Goal: Information Seeking & Learning: Check status

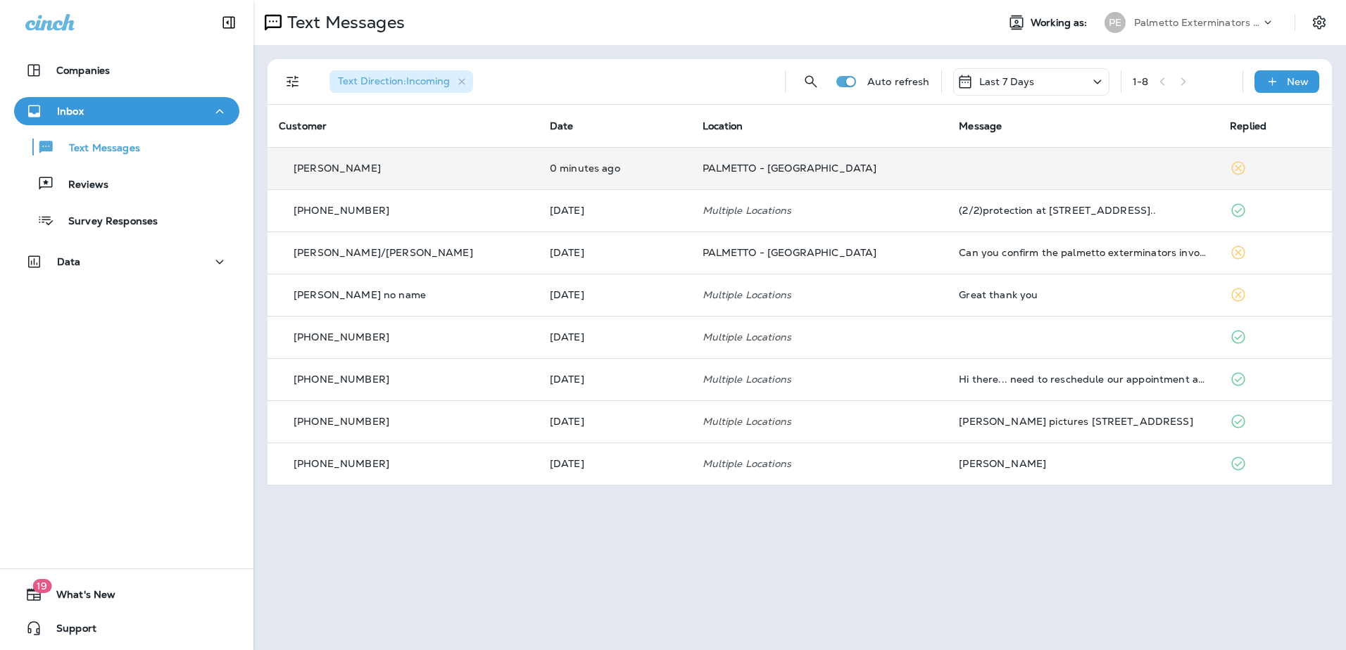
click at [947, 172] on td at bounding box center [1082, 168] width 271 height 42
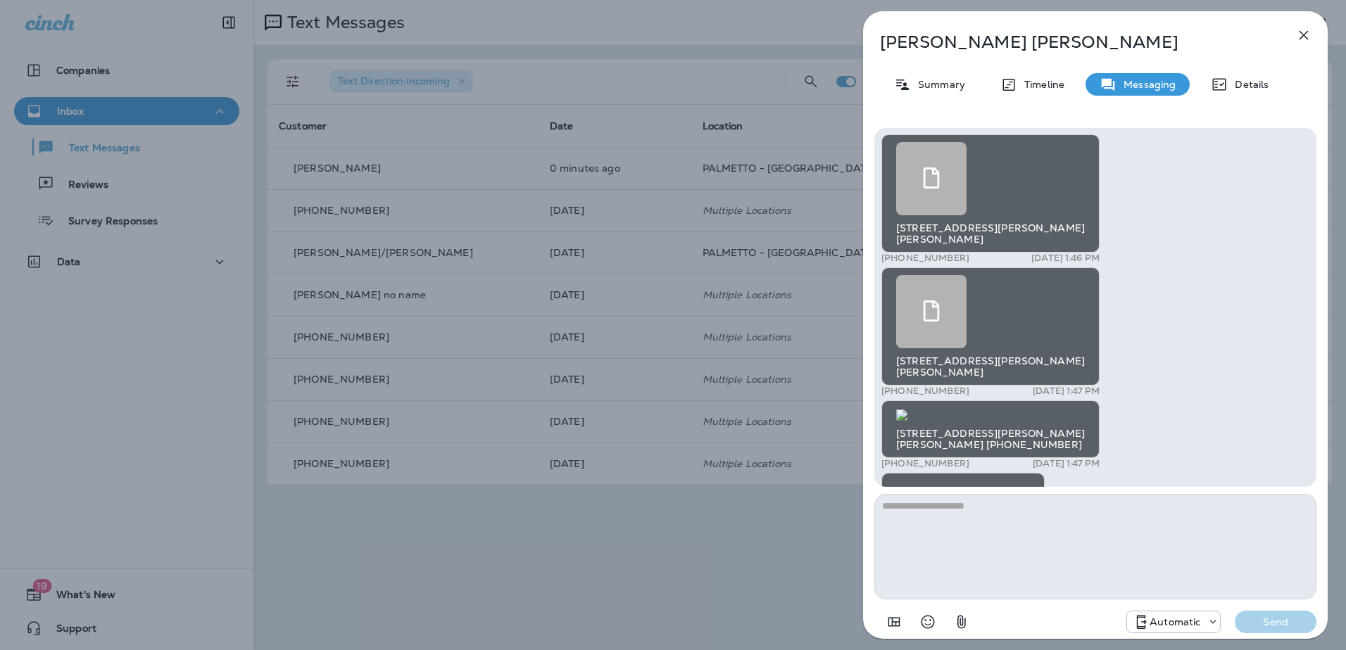
scroll to position [-765, 0]
drag, startPoint x: 1316, startPoint y: 37, endPoint x: 1309, endPoint y: 39, distance: 7.3
click at [1310, 39] on button "button" at bounding box center [1304, 35] width 28 height 28
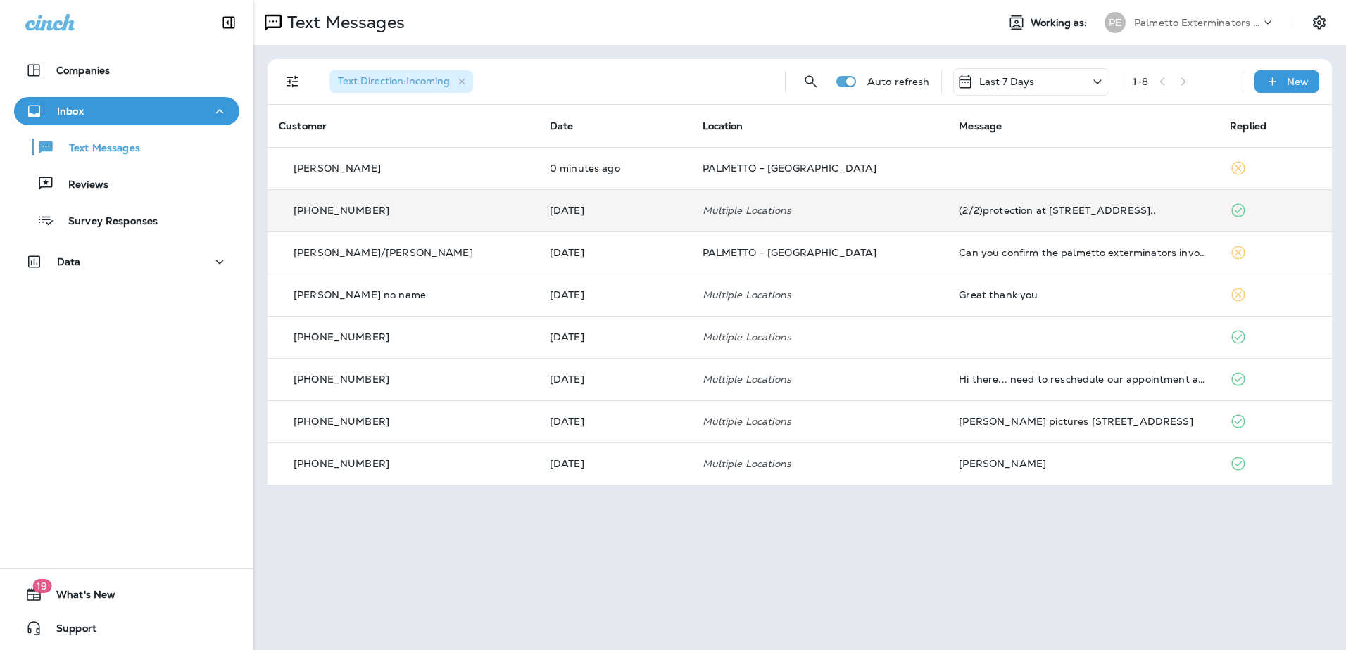
click at [715, 199] on td "Multiple Locations" at bounding box center [819, 210] width 257 height 42
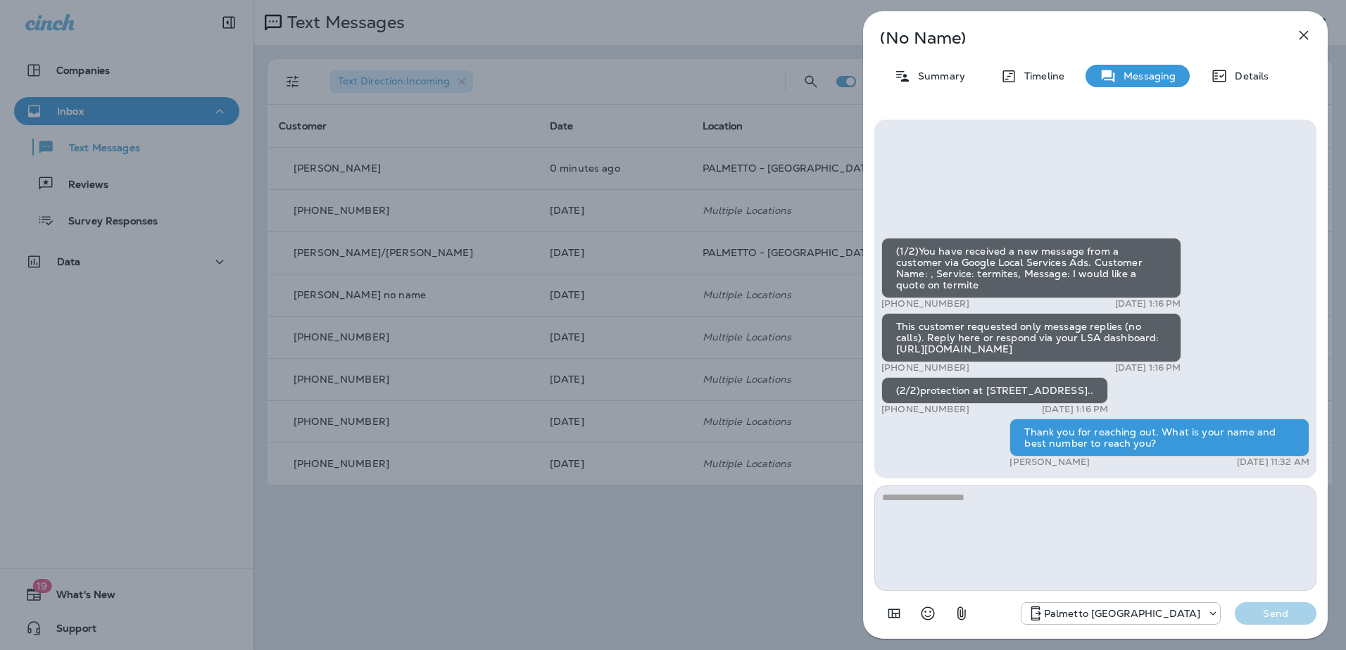
click at [1304, 39] on icon "button" at bounding box center [1303, 35] width 17 height 17
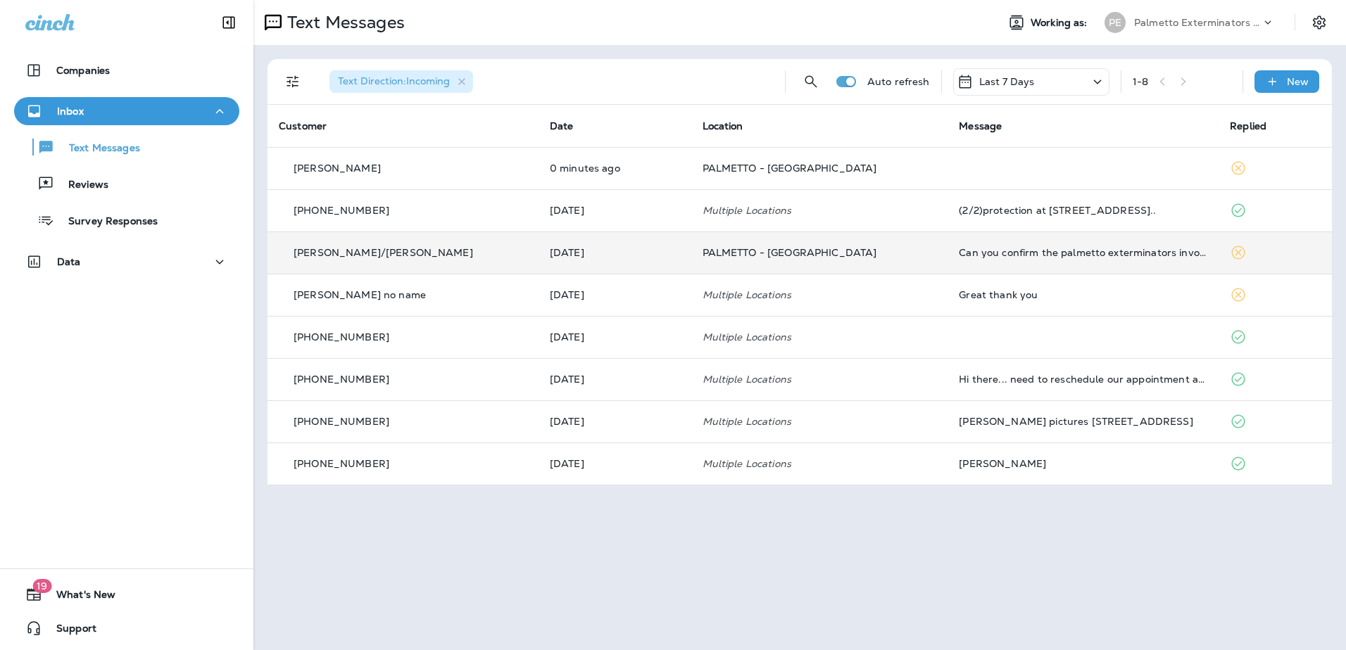
click at [982, 241] on td "Can you confirm the palmetto exterminators invoice for [STREET_ADDRESS] was pai…" at bounding box center [1082, 253] width 271 height 42
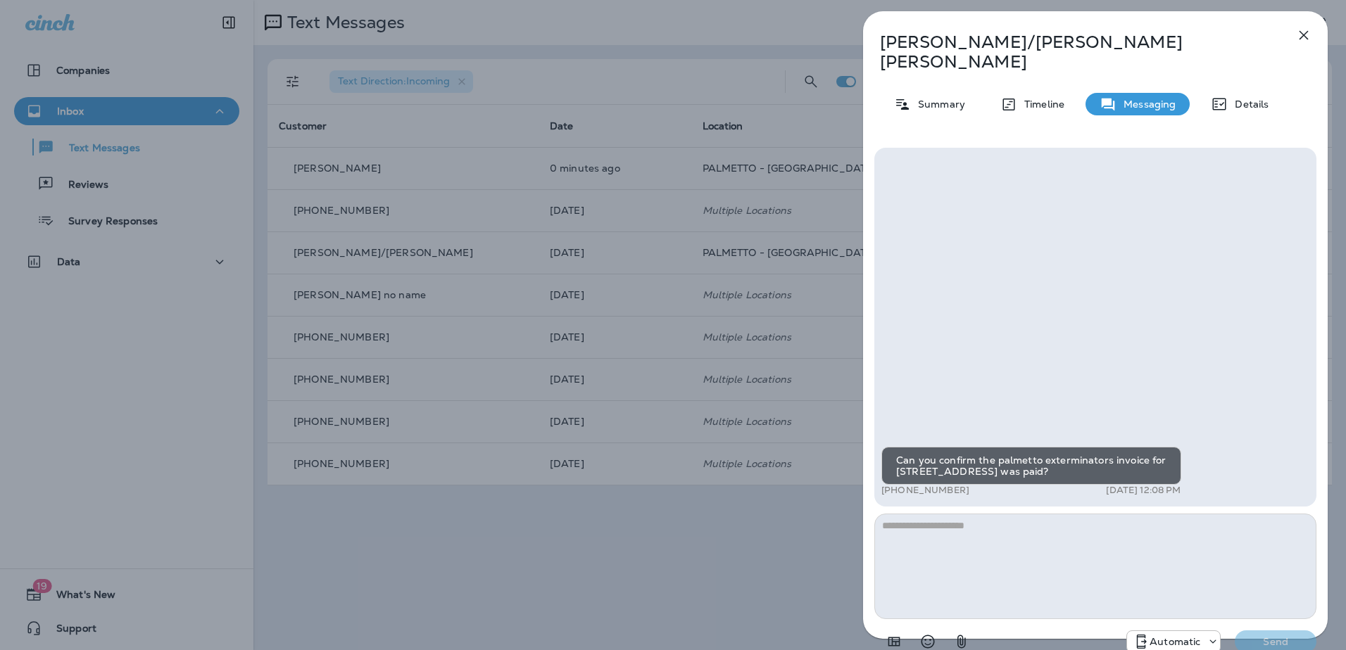
click at [1299, 34] on icon "button" at bounding box center [1303, 35] width 17 height 17
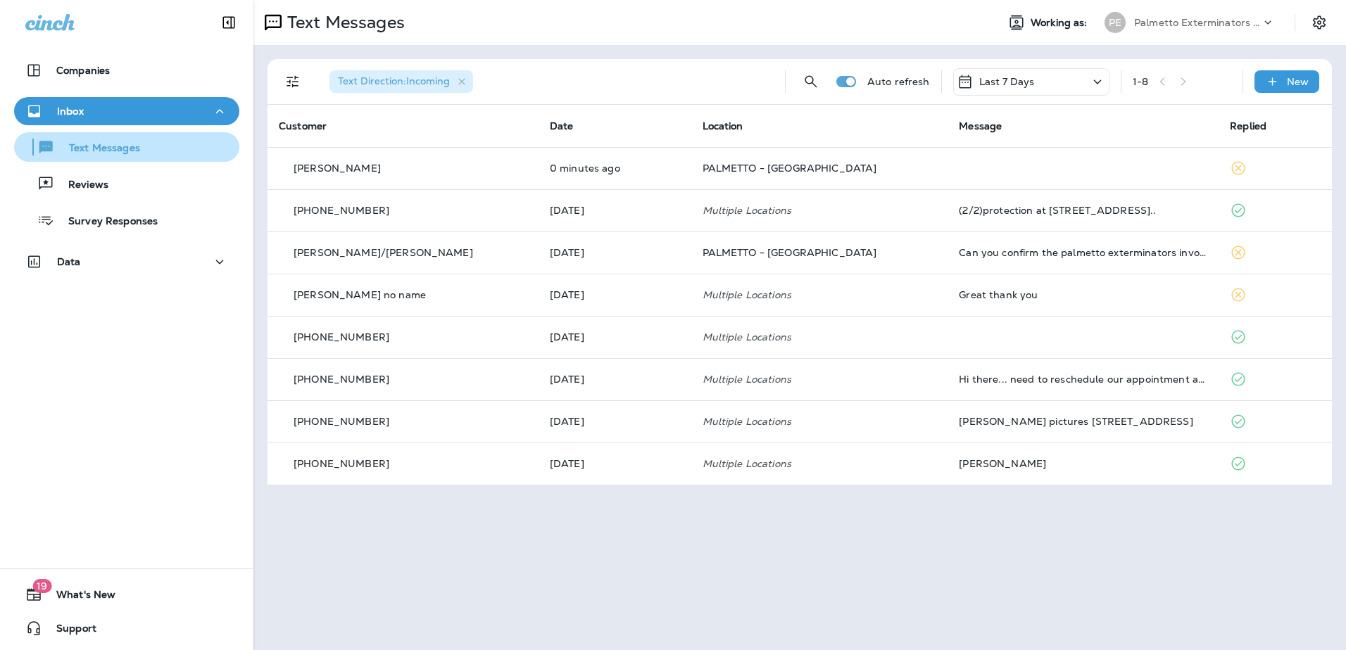
click at [135, 157] on div "Text Messages" at bounding box center [80, 147] width 120 height 21
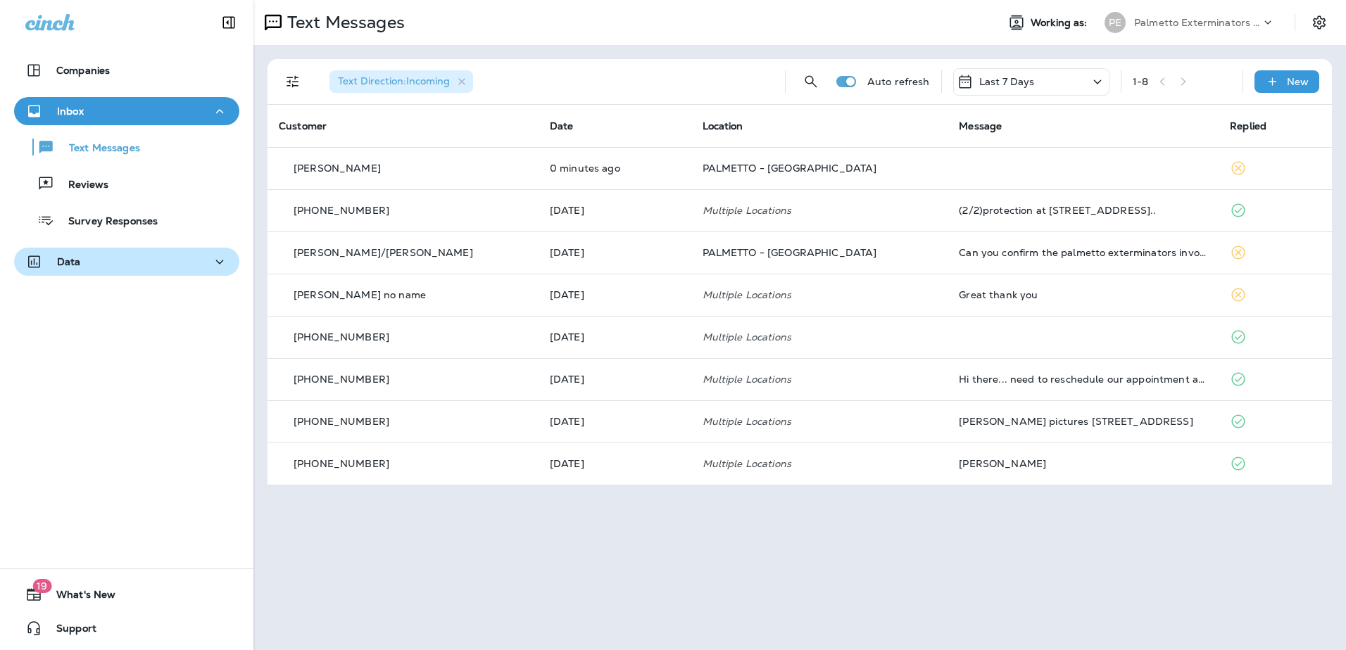
click at [158, 254] on div "Data" at bounding box center [126, 262] width 203 height 18
